Goal: Information Seeking & Learning: Learn about a topic

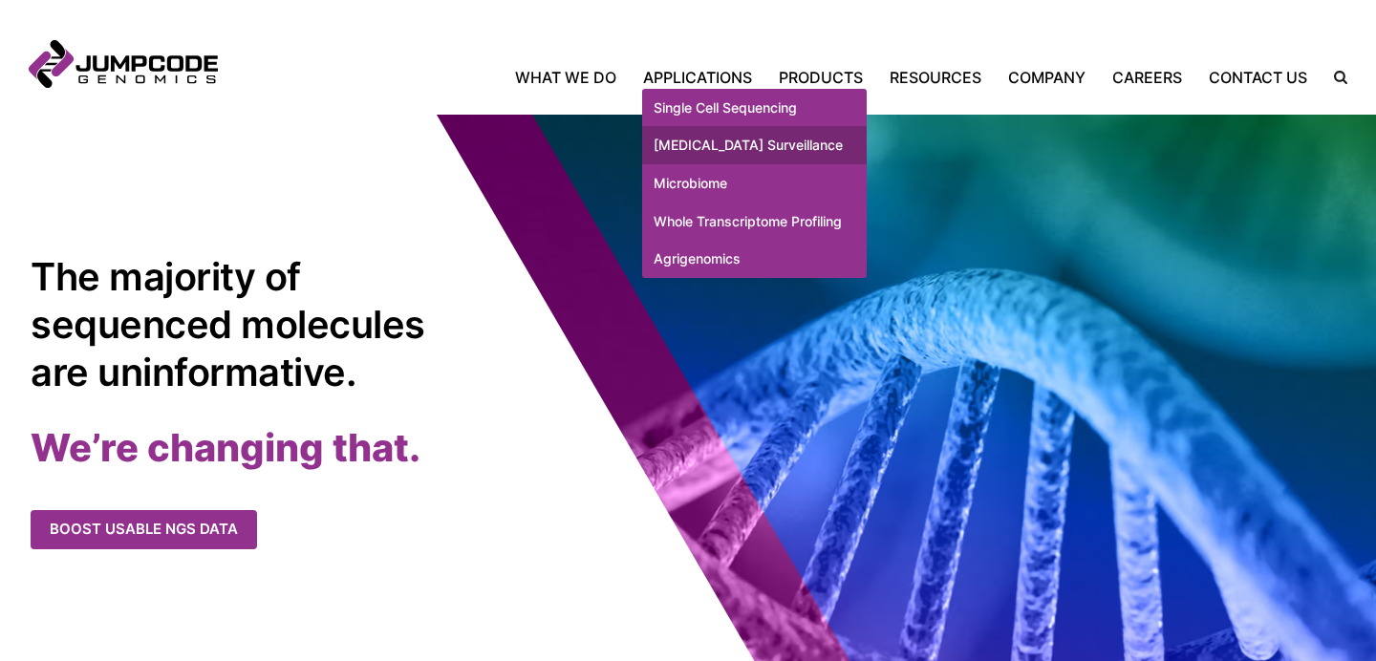
click at [706, 154] on link "[MEDICAL_DATA] Surveillance" at bounding box center [754, 145] width 225 height 38
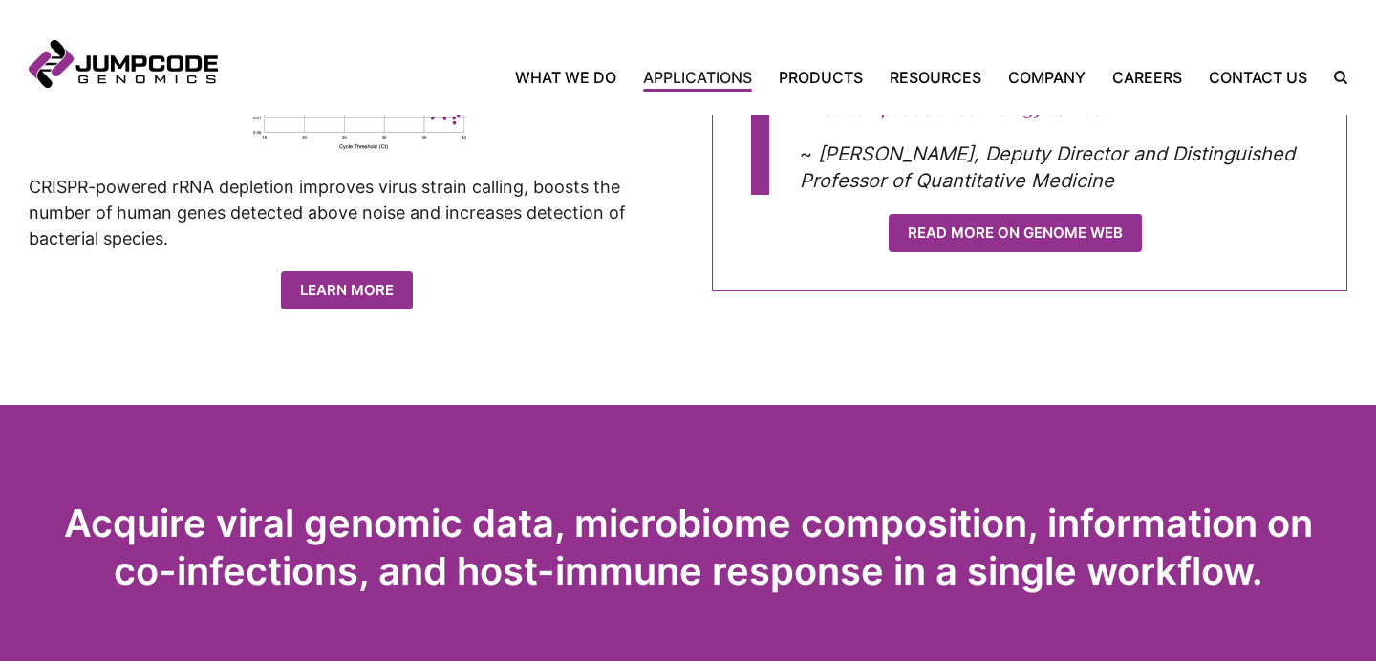
scroll to position [1195, 0]
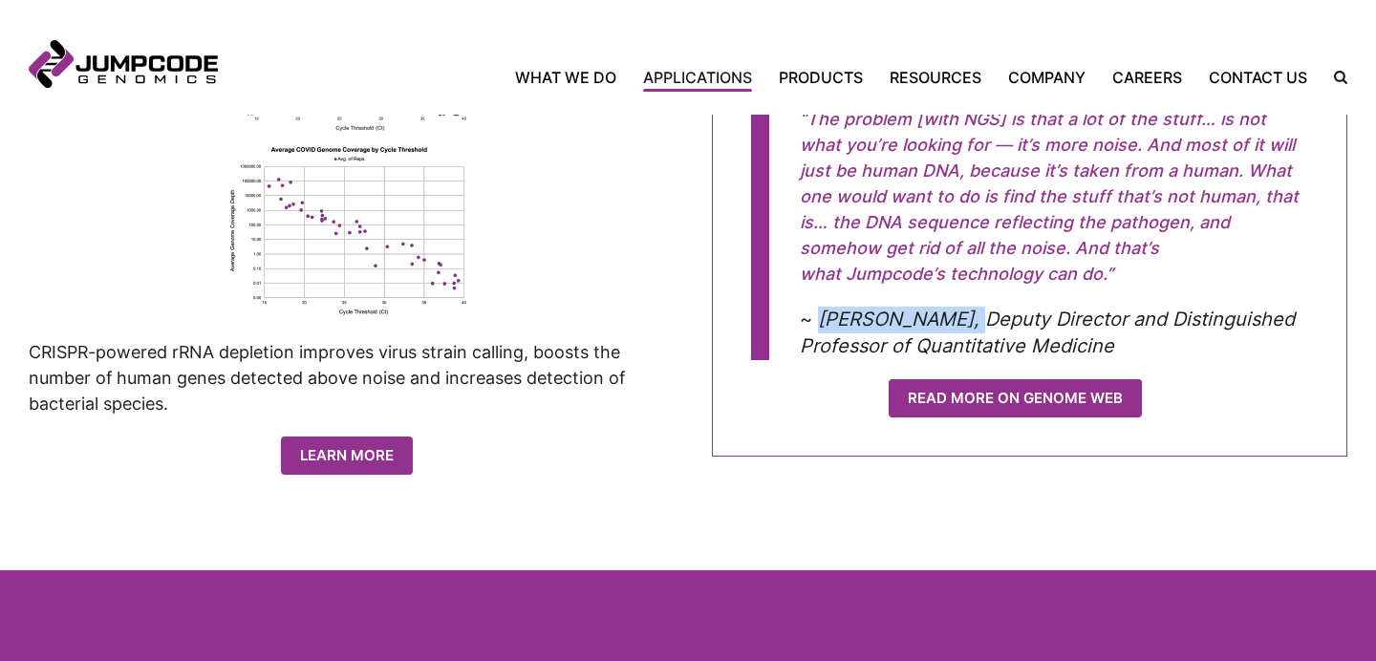
drag, startPoint x: 821, startPoint y: 316, endPoint x: 963, endPoint y: 322, distance: 142.5
click at [963, 322] on em "Nicholas Schork, Deputy Director and Distinguished Professor of Quantitative Me…" at bounding box center [1047, 333] width 495 height 50
copy em "Nicholas Schork"
